Goal: Task Accomplishment & Management: Manage account settings

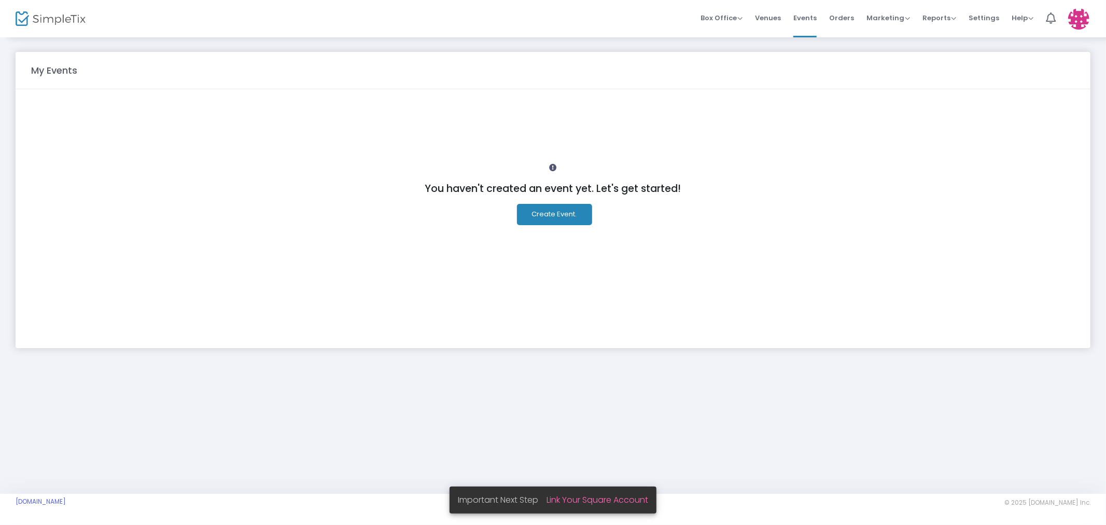
click at [576, 219] on button "Create Event." at bounding box center [554, 214] width 75 height 21
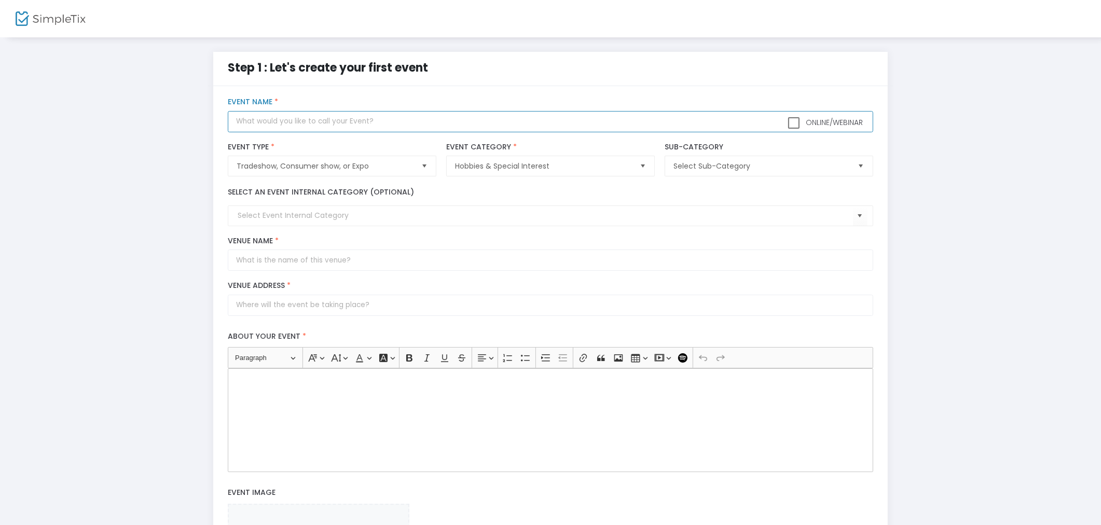
click at [379, 124] on input "text" at bounding box center [550, 121] width 645 height 21
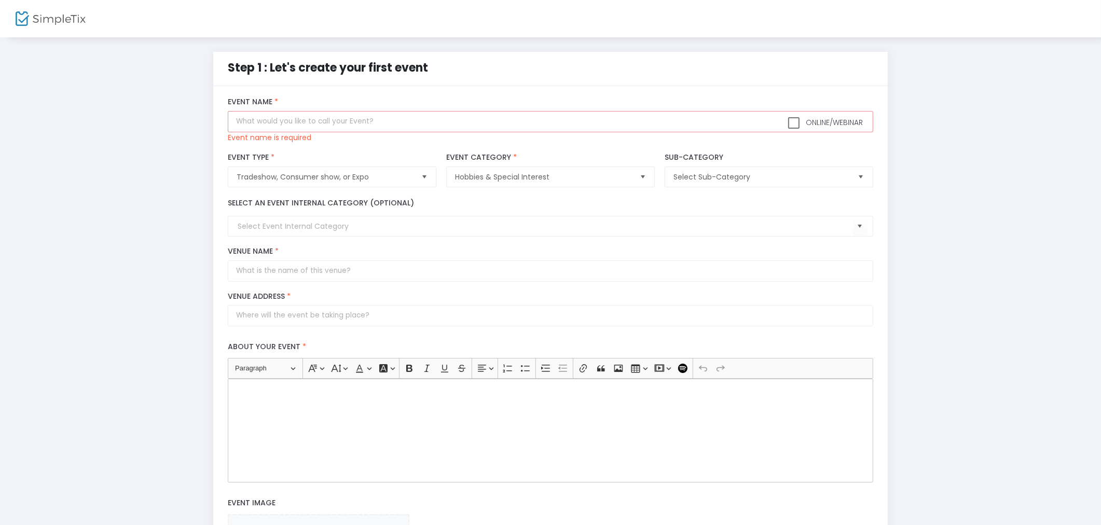
drag, startPoint x: 114, startPoint y: 262, endPoint x: 123, endPoint y: 250, distance: 15.1
click at [115, 262] on div "Step 1 : Let's create your first event title : Valid : false Required : true ve…" at bounding box center [550, 368] width 1069 height 633
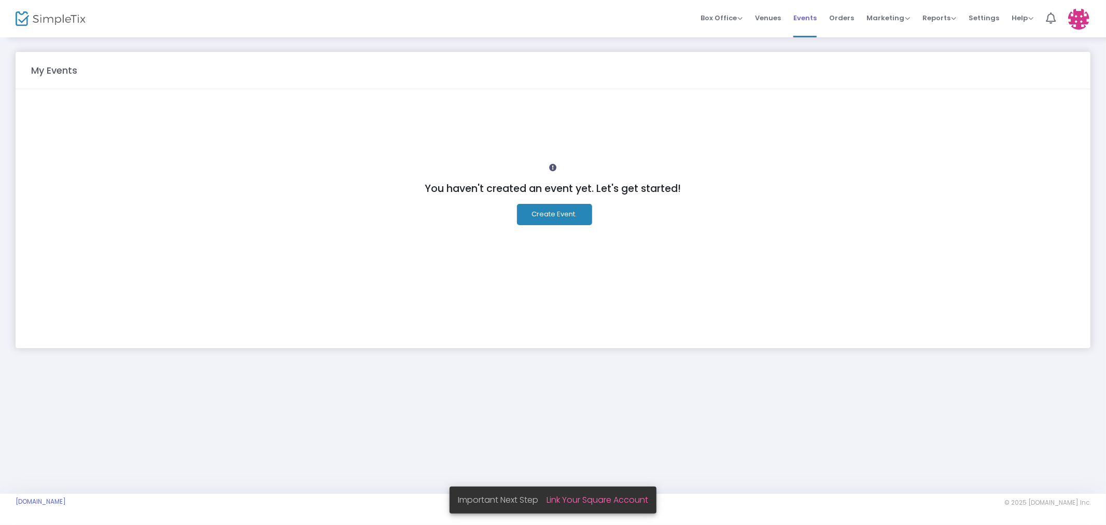
click at [805, 19] on span "Events" at bounding box center [805, 18] width 23 height 26
click at [739, 23] on div "Box Office Sell Tickets Bookings Sell Season Pass" at bounding box center [722, 18] width 42 height 10
click at [717, 24] on span "Box Office Sell Tickets Bookings Sell Season Pass" at bounding box center [722, 18] width 42 height 26
click at [732, 22] on span "Box Office" at bounding box center [722, 18] width 42 height 10
click at [781, 12] on span "Venues" at bounding box center [768, 18] width 26 height 26
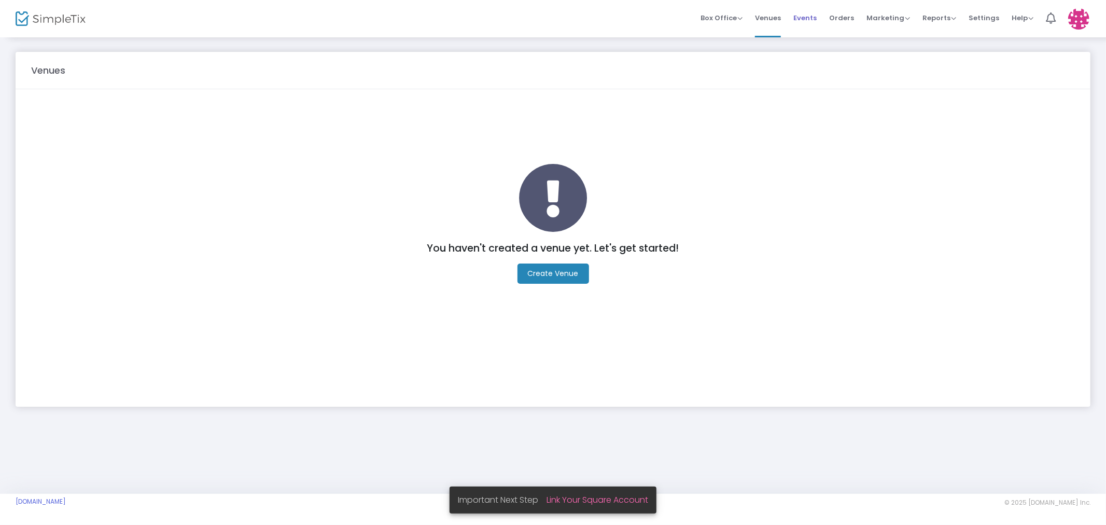
click at [811, 16] on span "Events" at bounding box center [805, 18] width 23 height 26
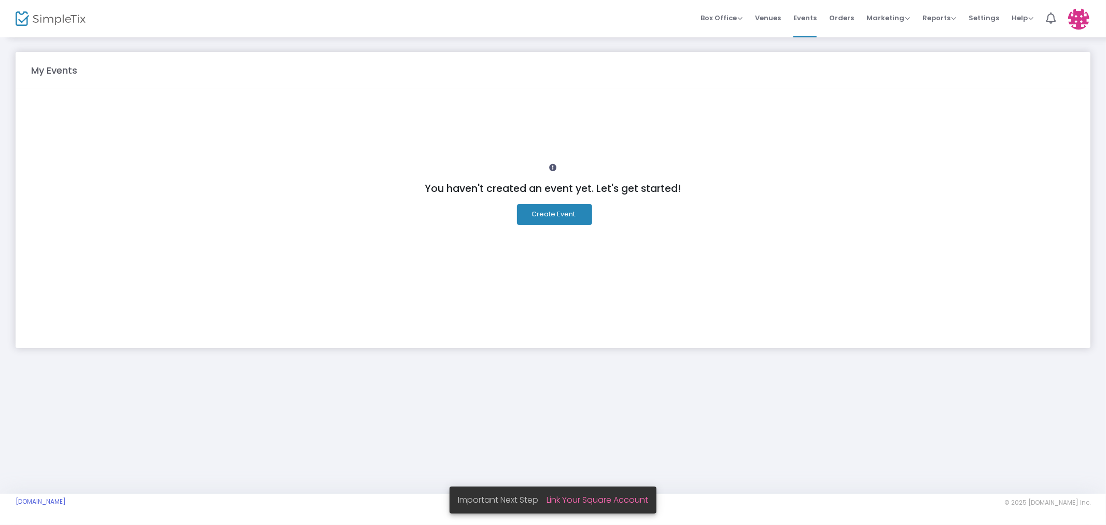
click at [1076, 22] on img at bounding box center [1078, 18] width 21 height 21
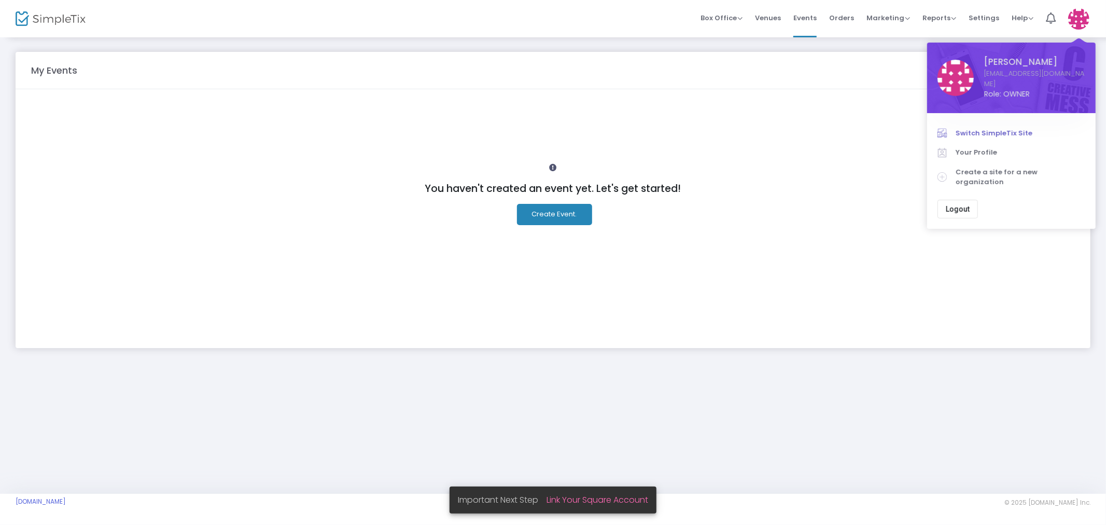
click at [1010, 128] on span "Switch SimpleTix Site" at bounding box center [1021, 133] width 130 height 10
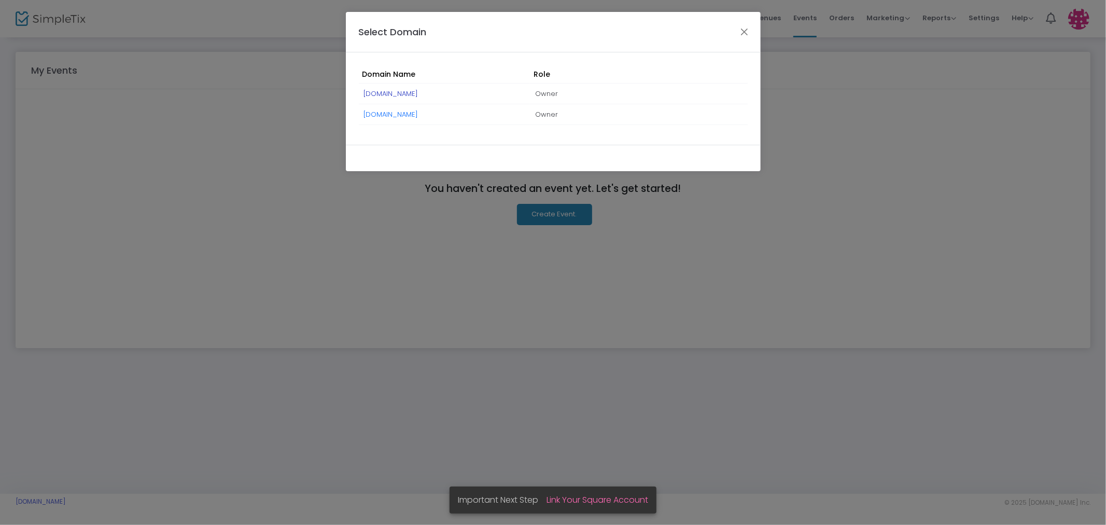
click at [418, 94] on link "[DOMAIN_NAME]" at bounding box center [391, 94] width 54 height 10
